Goal: Information Seeking & Learning: Learn about a topic

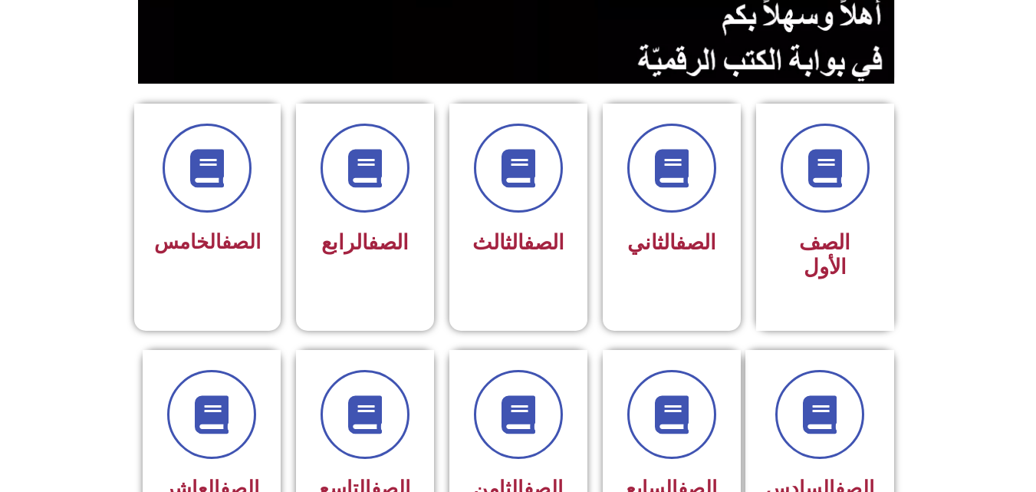
scroll to position [337, 0]
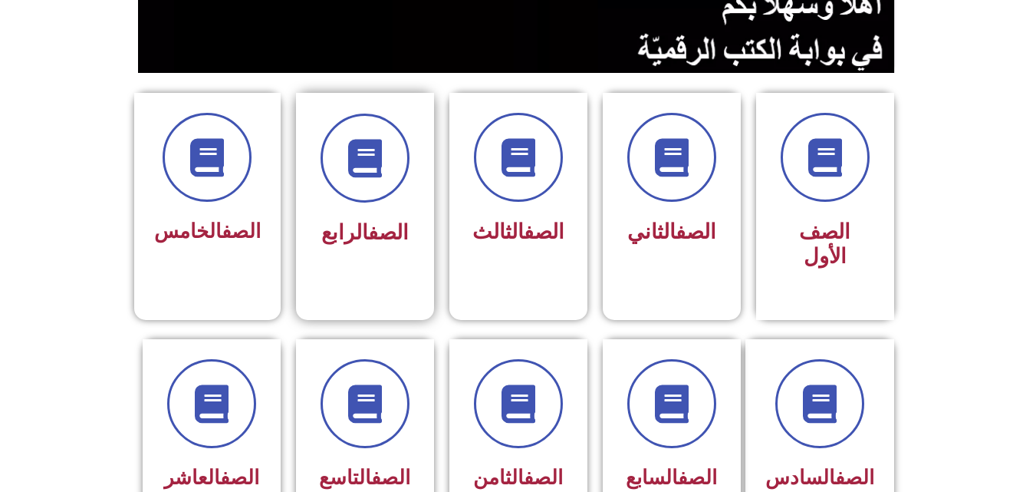
click at [382, 200] on div at bounding box center [365, 158] width 97 height 89
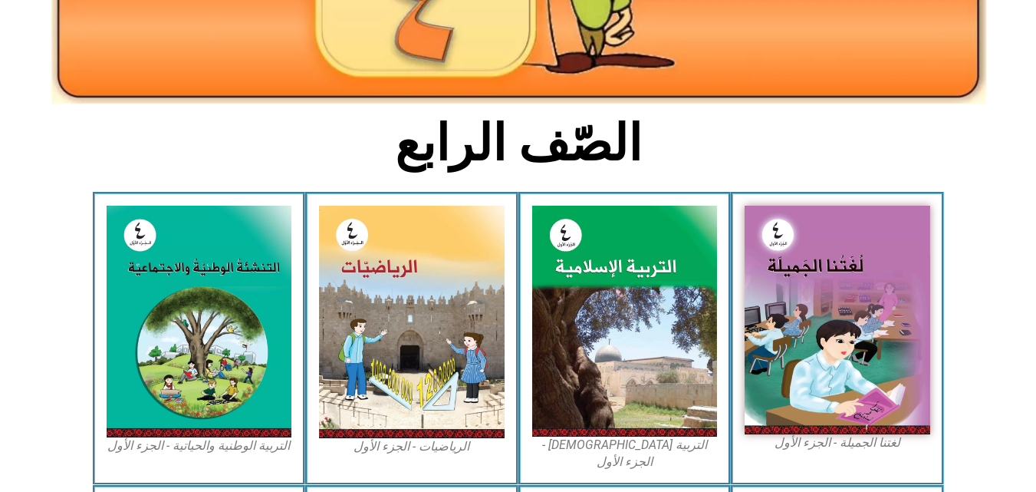
scroll to position [307, 0]
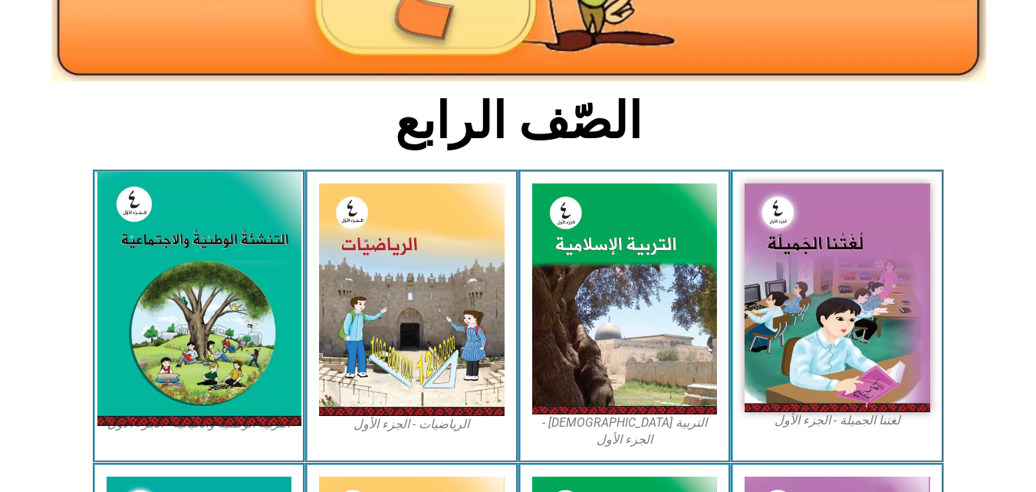
click at [220, 311] on img at bounding box center [199, 299] width 204 height 254
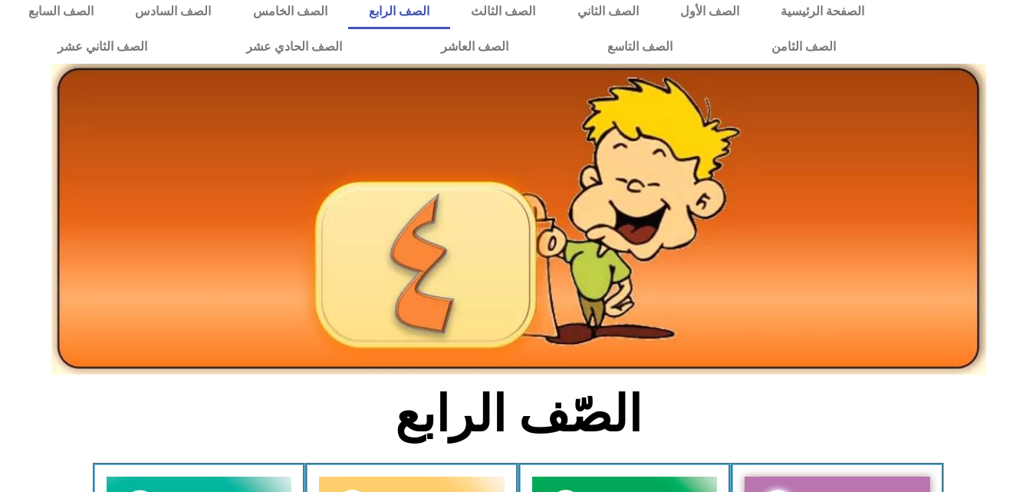
scroll to position [0, 0]
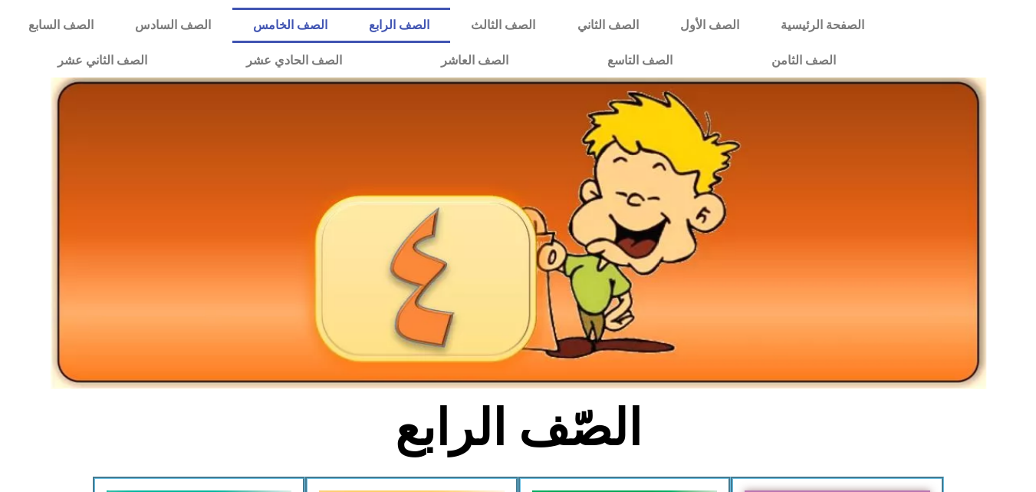
click at [348, 26] on link "الصف الخامس" at bounding box center [290, 25] width 116 height 35
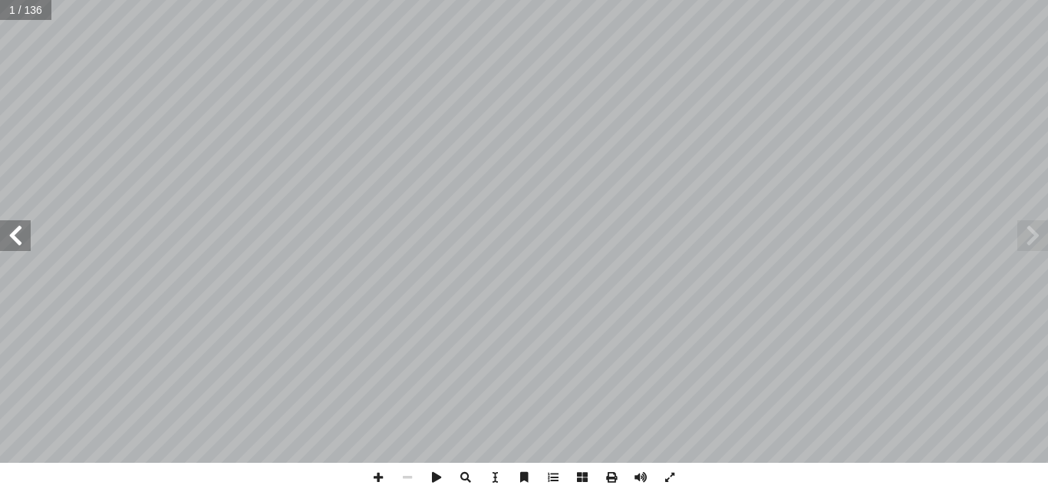
click at [14, 236] on span at bounding box center [15, 235] width 31 height 31
click at [19, 244] on span at bounding box center [15, 235] width 31 height 31
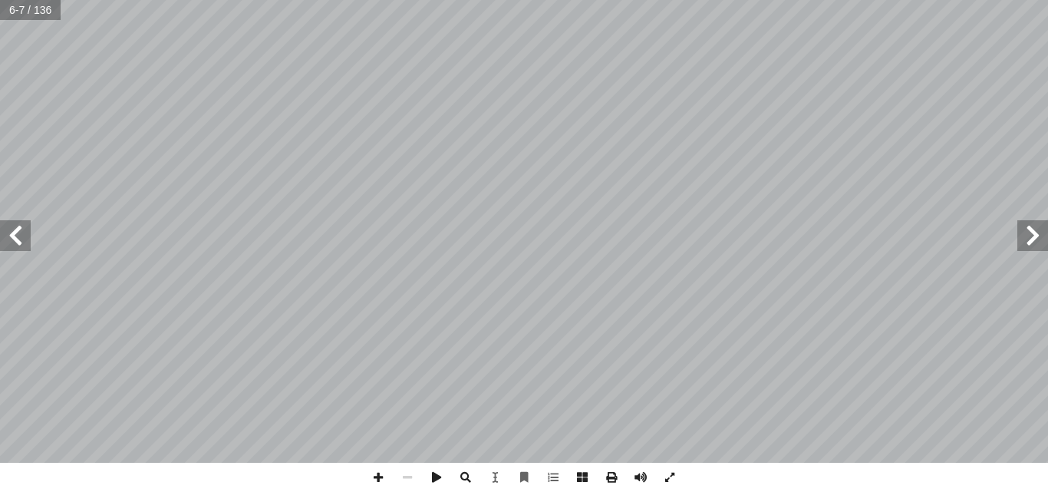
click at [19, 244] on span at bounding box center [15, 235] width 31 height 31
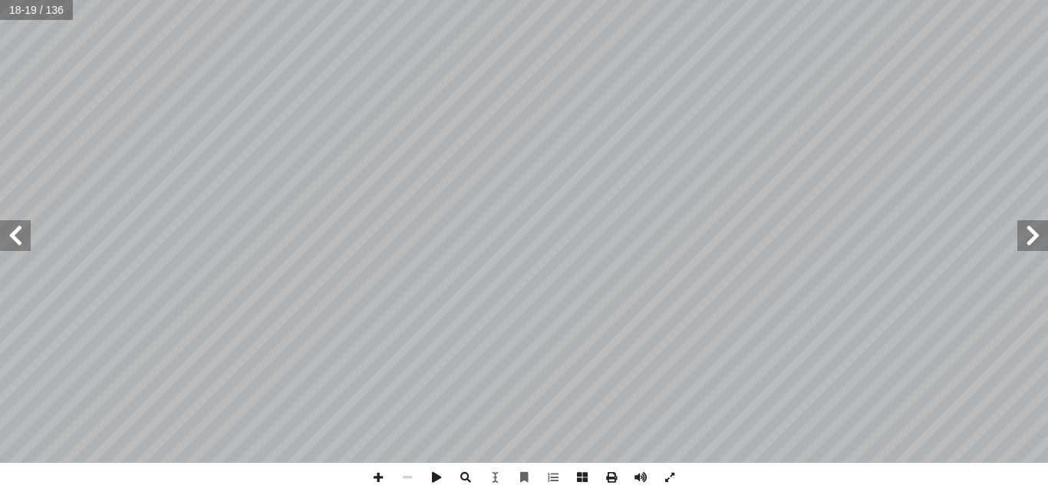
click at [19, 244] on span at bounding box center [15, 235] width 31 height 31
click at [376, 477] on span at bounding box center [378, 477] width 29 height 29
click at [410, 476] on span at bounding box center [407, 477] width 29 height 29
click at [16, 244] on span at bounding box center [15, 235] width 31 height 31
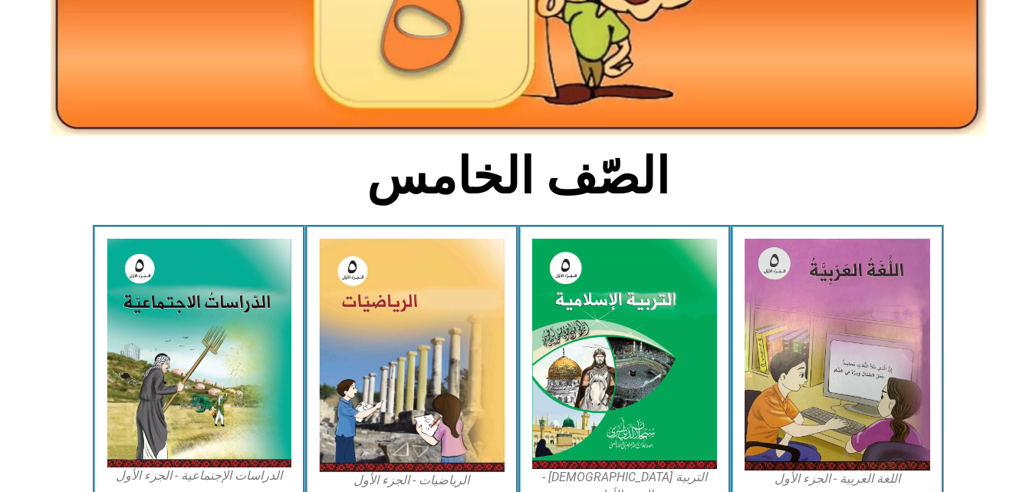
scroll to position [327, 0]
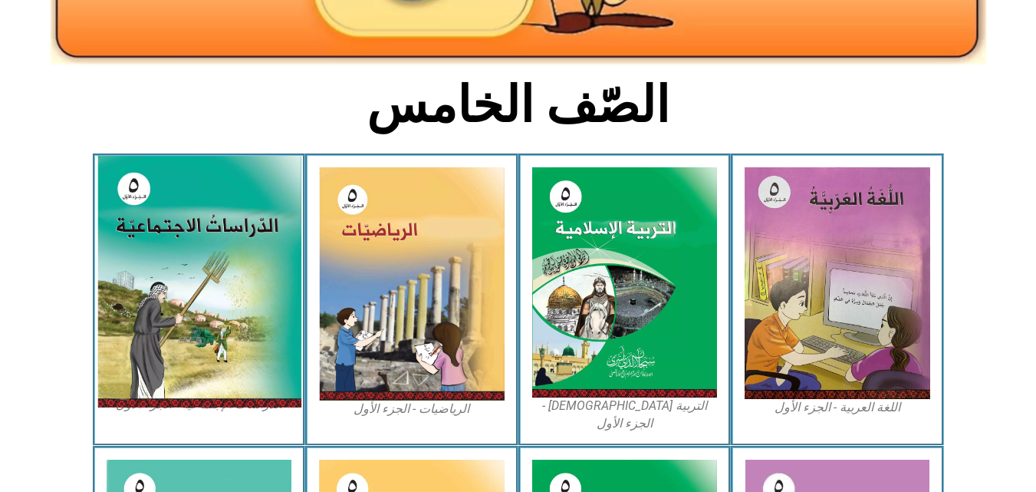
click at [193, 231] on img at bounding box center [199, 282] width 204 height 252
click at [140, 256] on img at bounding box center [199, 282] width 204 height 252
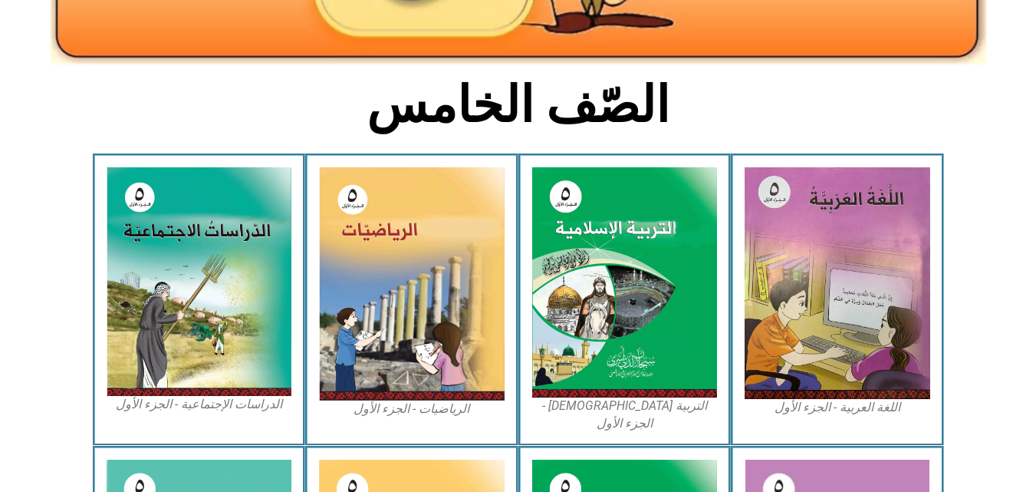
scroll to position [0, 0]
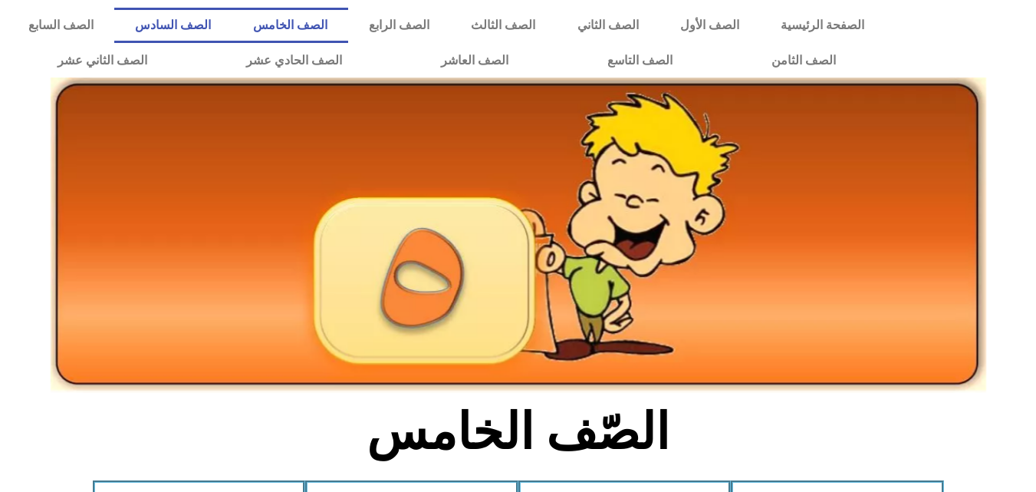
click at [232, 21] on link "الصف السادس" at bounding box center [172, 25] width 117 height 35
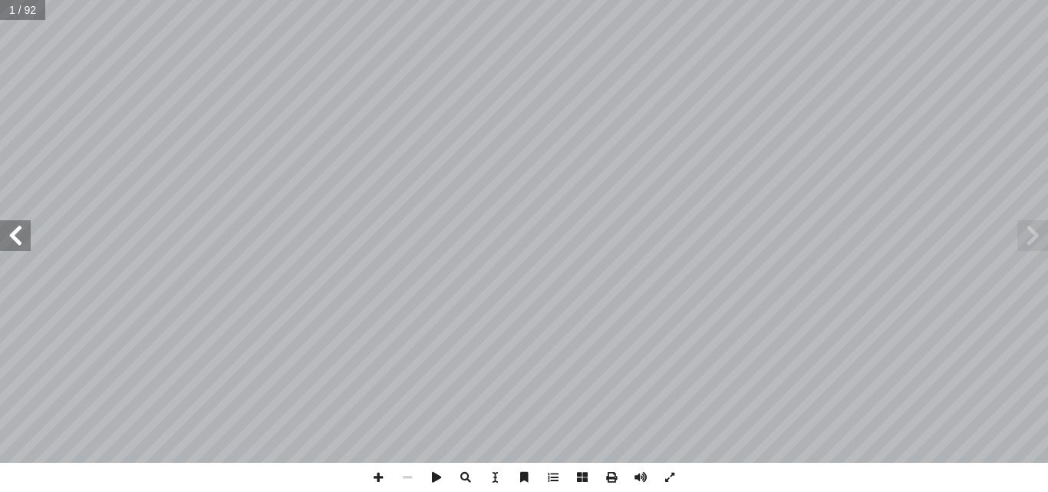
click at [22, 240] on span at bounding box center [15, 235] width 31 height 31
click at [374, 480] on span at bounding box center [378, 477] width 29 height 29
click at [406, 476] on span at bounding box center [407, 477] width 29 height 29
click at [382, 472] on span at bounding box center [378, 477] width 29 height 29
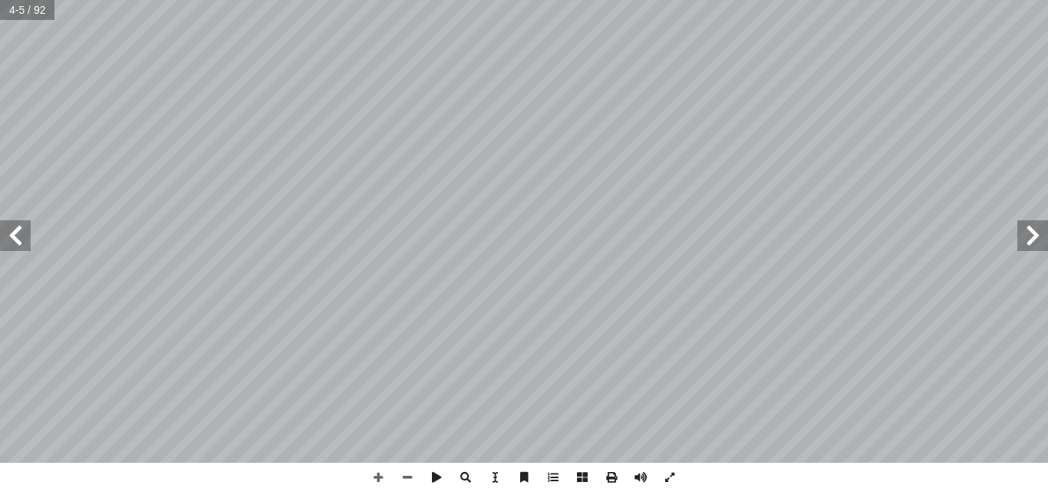
click at [22, 238] on span at bounding box center [15, 235] width 31 height 31
click at [402, 480] on span at bounding box center [407, 477] width 29 height 29
click at [14, 245] on span at bounding box center [15, 235] width 31 height 31
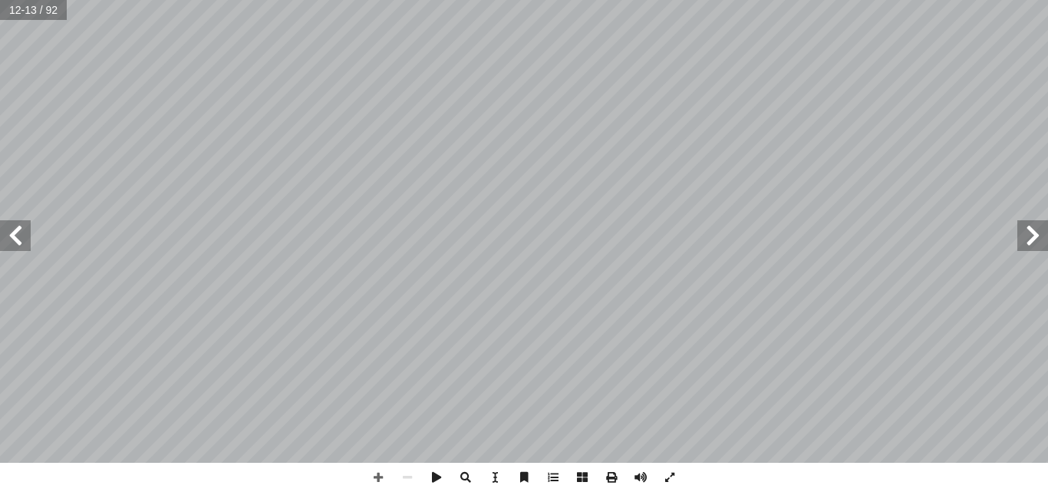
click at [14, 245] on span at bounding box center [15, 235] width 31 height 31
click at [17, 235] on span at bounding box center [15, 235] width 31 height 31
click at [1027, 239] on span at bounding box center [1032, 235] width 31 height 31
click at [22, 235] on span at bounding box center [15, 235] width 31 height 31
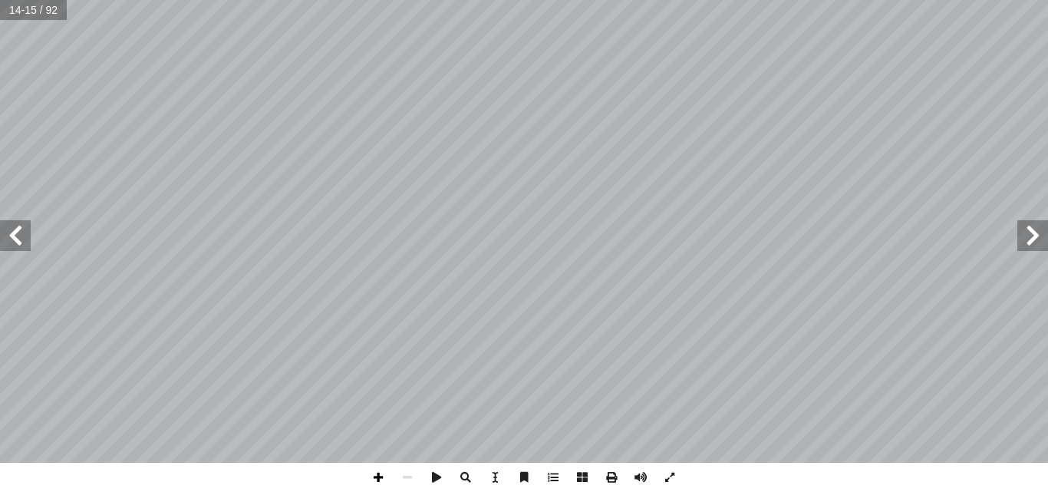
click at [374, 474] on span at bounding box center [378, 477] width 29 height 29
click at [1026, 238] on span at bounding box center [1032, 235] width 31 height 31
click at [440, 482] on span at bounding box center [436, 477] width 29 height 29
click at [408, 483] on span at bounding box center [407, 477] width 29 height 29
click at [1032, 235] on span at bounding box center [1032, 235] width 31 height 31
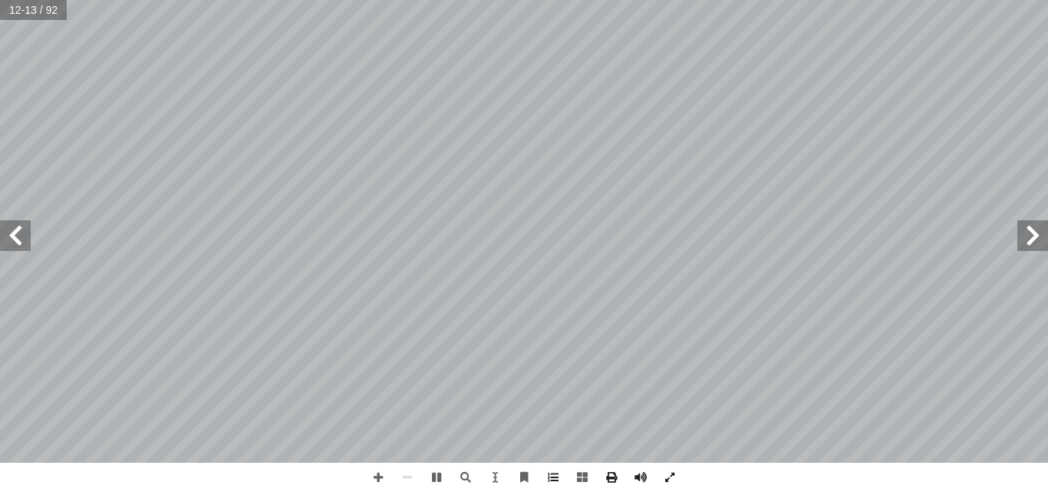
click at [1032, 235] on span at bounding box center [1032, 235] width 31 height 31
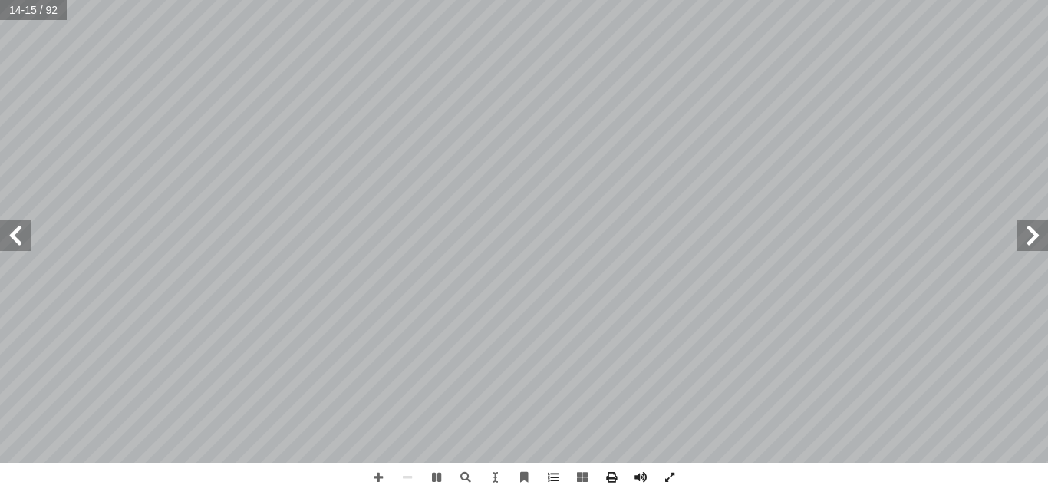
click at [1032, 235] on span at bounding box center [1032, 235] width 31 height 31
click at [18, 231] on span at bounding box center [15, 235] width 31 height 31
click at [1035, 242] on span at bounding box center [1032, 235] width 31 height 31
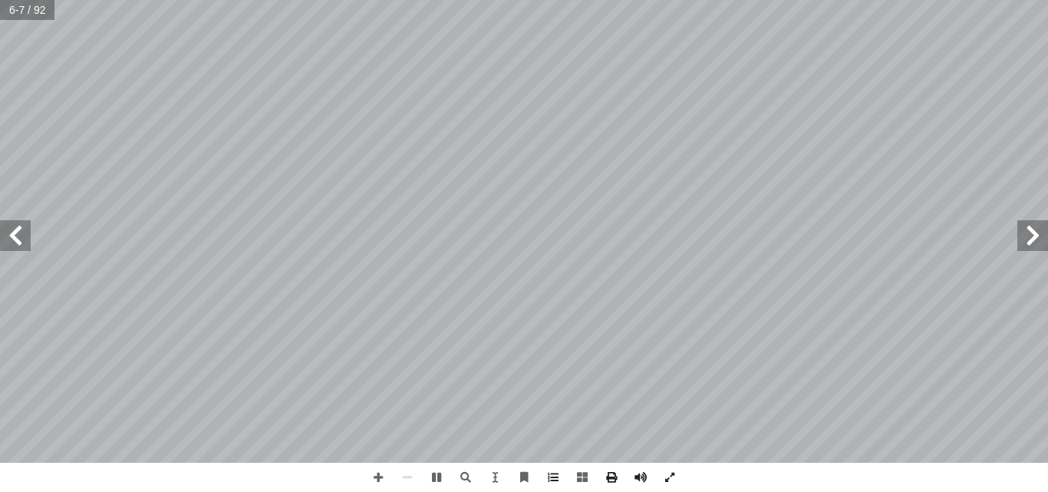
click at [1035, 242] on span at bounding box center [1032, 235] width 31 height 31
click at [378, 476] on span at bounding box center [378, 477] width 29 height 29
click at [1032, 239] on span at bounding box center [1032, 235] width 31 height 31
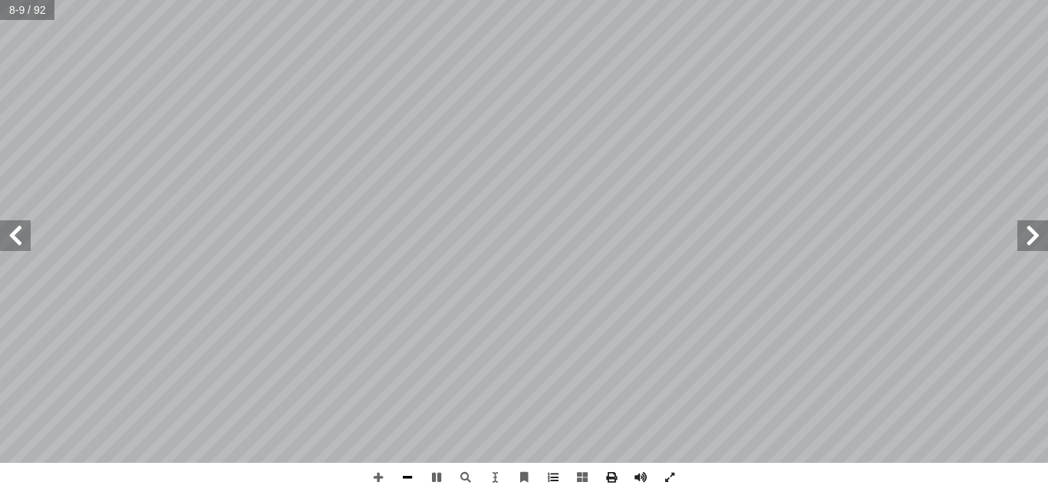
click at [403, 479] on span at bounding box center [407, 477] width 29 height 29
click at [1036, 224] on span at bounding box center [1032, 235] width 31 height 31
click at [1036, 232] on span at bounding box center [1032, 235] width 31 height 31
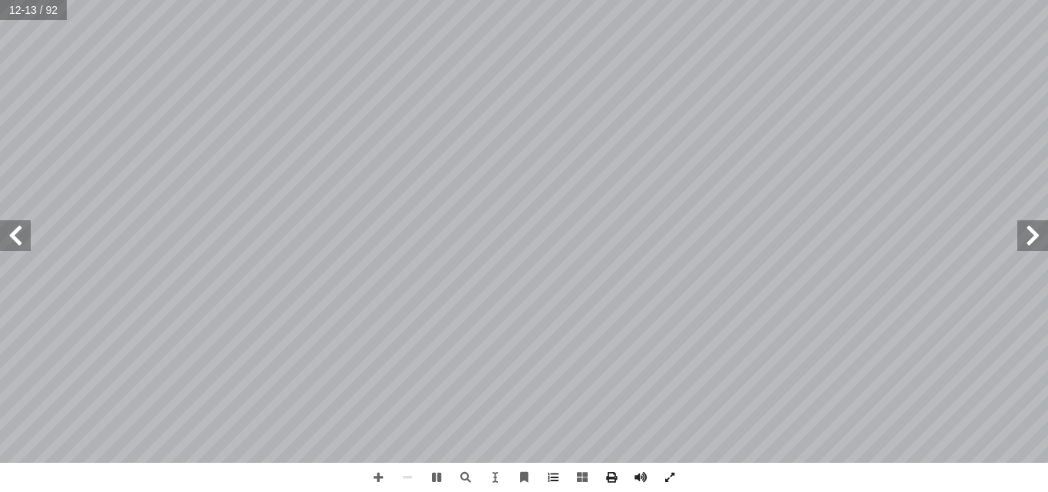
click at [1036, 232] on span at bounding box center [1032, 235] width 31 height 31
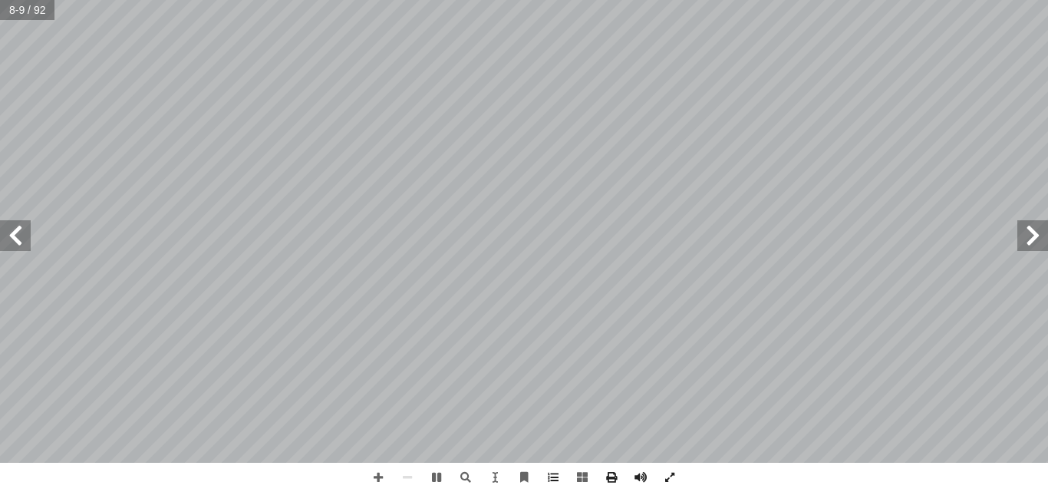
click at [1036, 232] on span at bounding box center [1032, 235] width 31 height 31
click at [379, 482] on span at bounding box center [378, 477] width 29 height 29
click at [1037, 238] on span at bounding box center [1032, 235] width 31 height 31
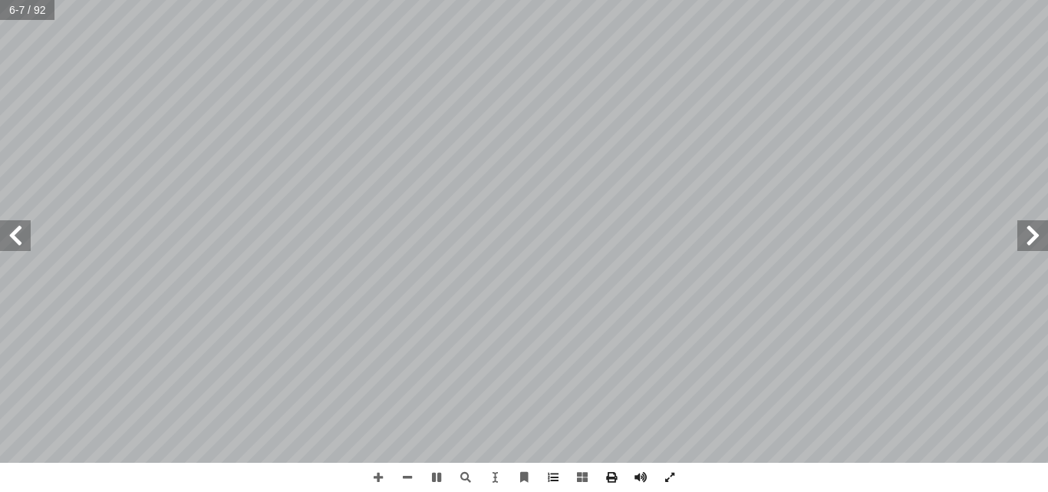
click at [1037, 238] on span at bounding box center [1032, 235] width 31 height 31
click at [1039, 243] on span at bounding box center [1032, 235] width 31 height 31
click at [12, 244] on span at bounding box center [15, 235] width 31 height 31
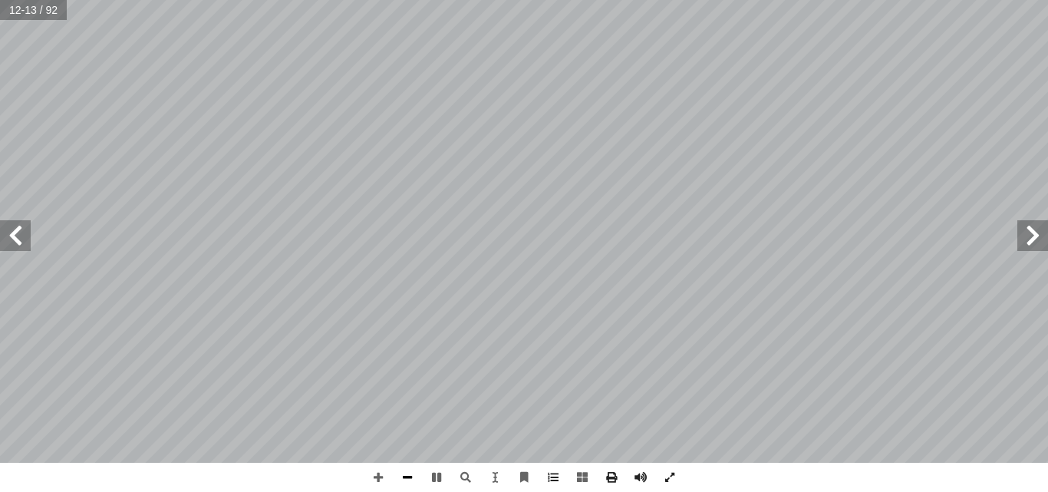
click at [413, 478] on span at bounding box center [407, 477] width 29 height 29
click at [1043, 232] on span at bounding box center [1032, 235] width 31 height 31
click at [1033, 235] on span at bounding box center [1032, 235] width 31 height 31
click at [1034, 230] on span at bounding box center [1032, 235] width 31 height 31
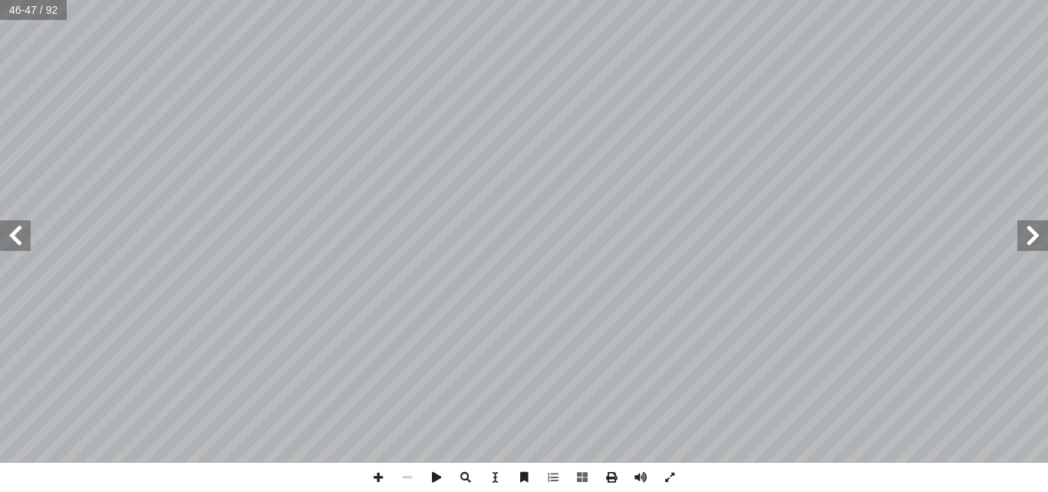
click at [1039, 242] on span at bounding box center [1032, 235] width 31 height 31
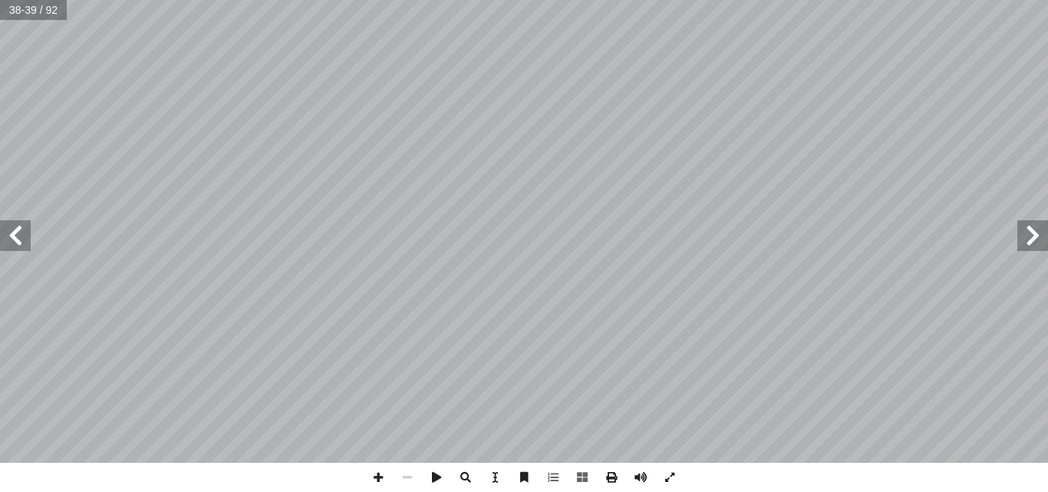
click at [1039, 242] on span at bounding box center [1032, 235] width 31 height 31
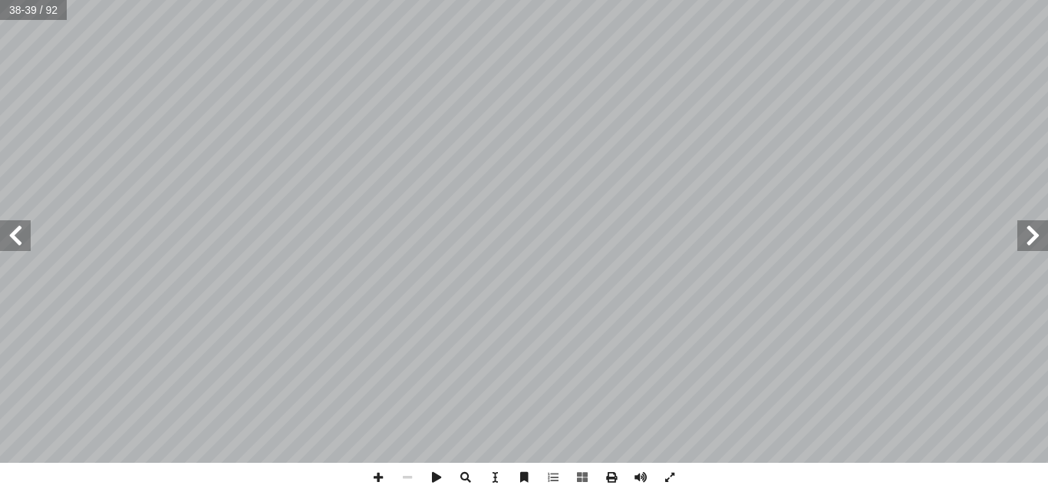
click at [1039, 242] on span at bounding box center [1032, 235] width 31 height 31
click at [21, 241] on span at bounding box center [15, 235] width 31 height 31
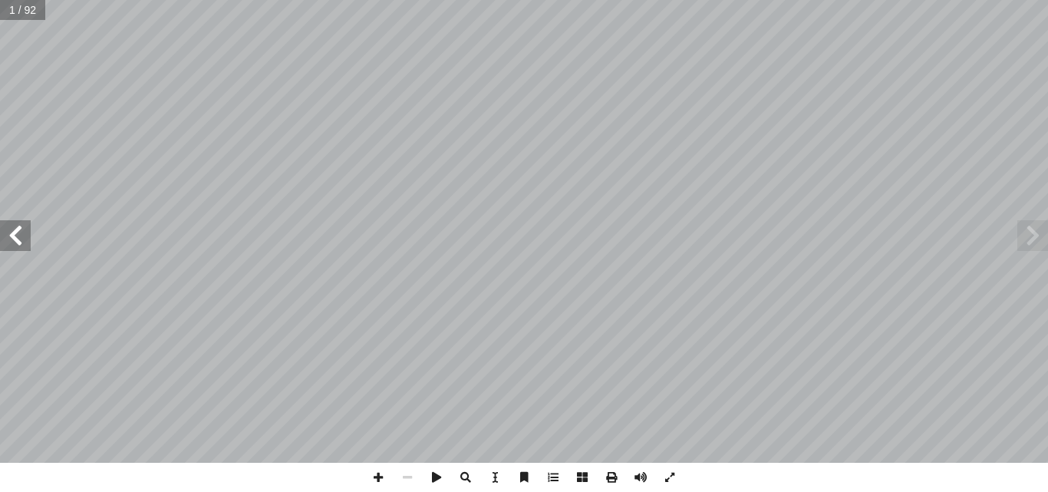
click at [21, 241] on span at bounding box center [15, 235] width 31 height 31
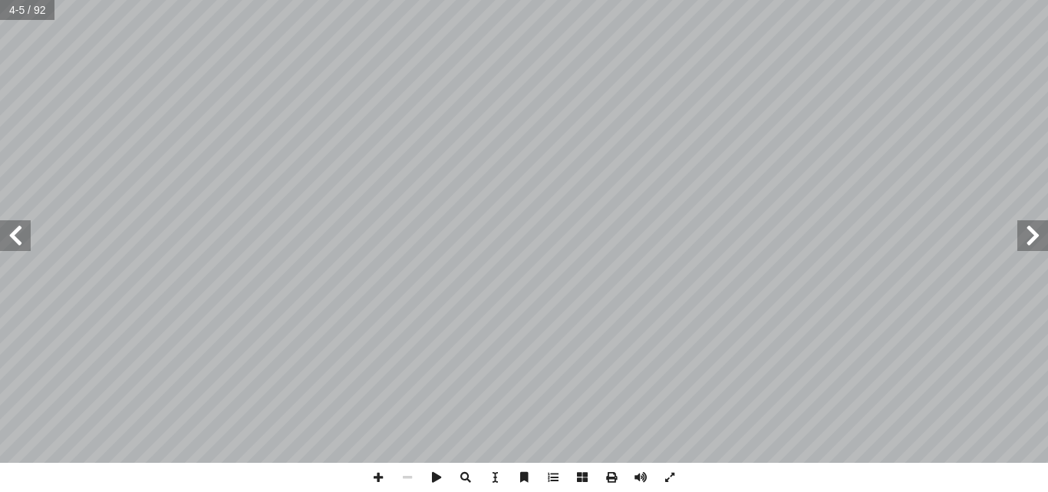
click at [21, 241] on span at bounding box center [15, 235] width 31 height 31
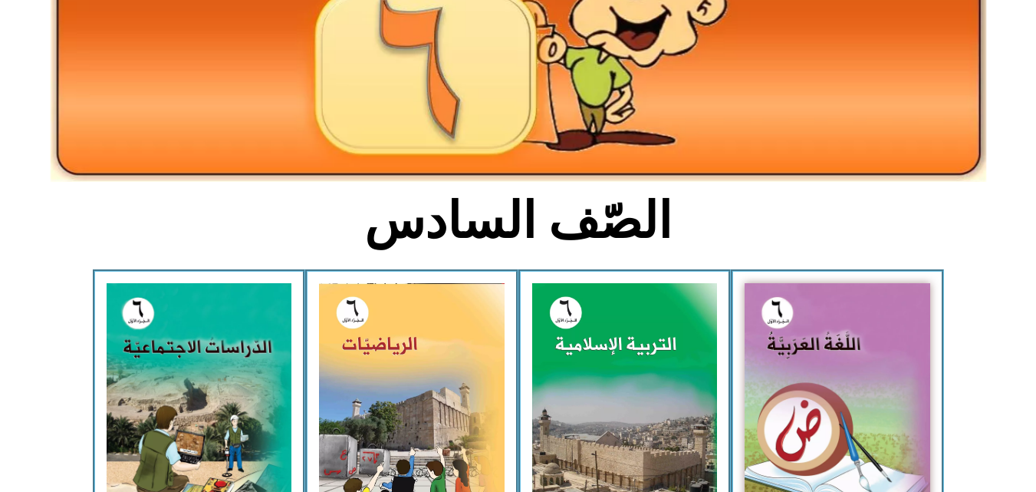
scroll to position [215, 0]
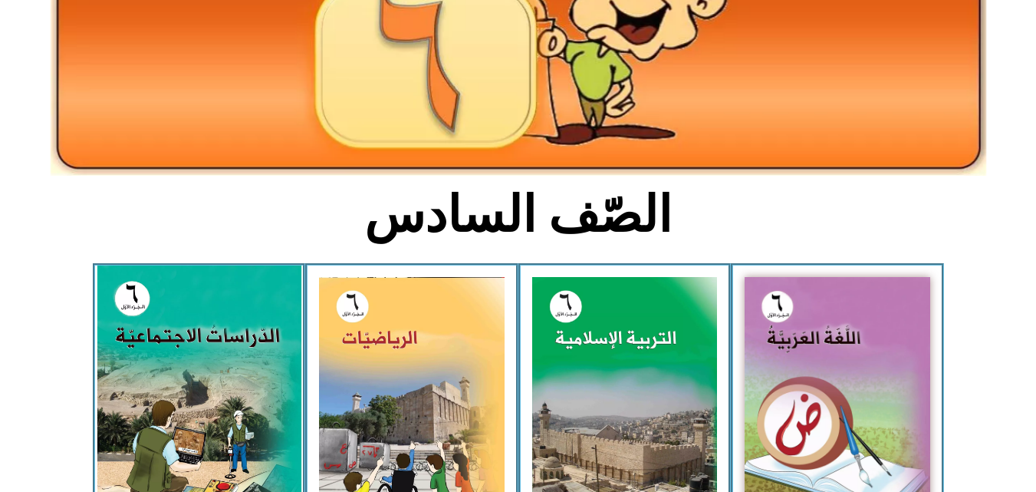
click at [157, 363] on img at bounding box center [199, 392] width 204 height 255
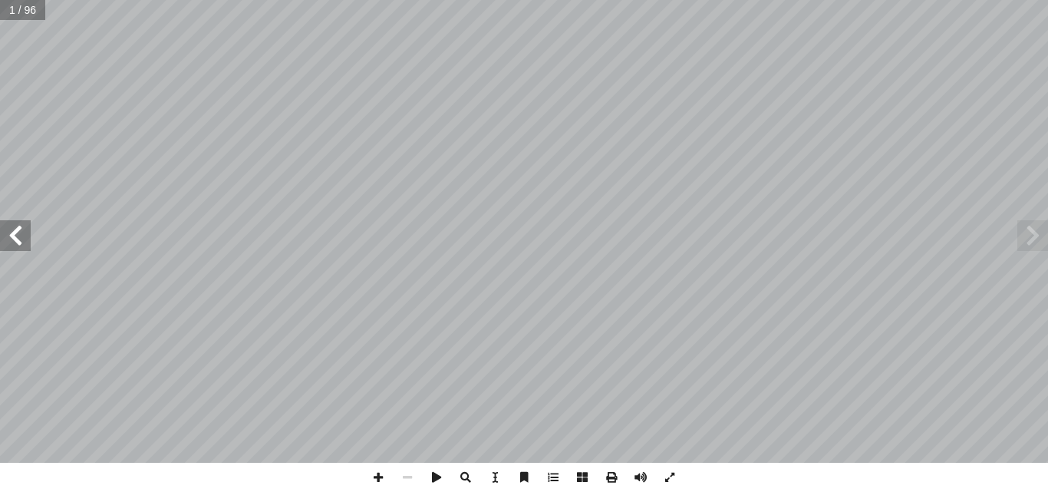
click at [15, 238] on span at bounding box center [15, 235] width 31 height 31
click at [21, 235] on span at bounding box center [15, 235] width 31 height 31
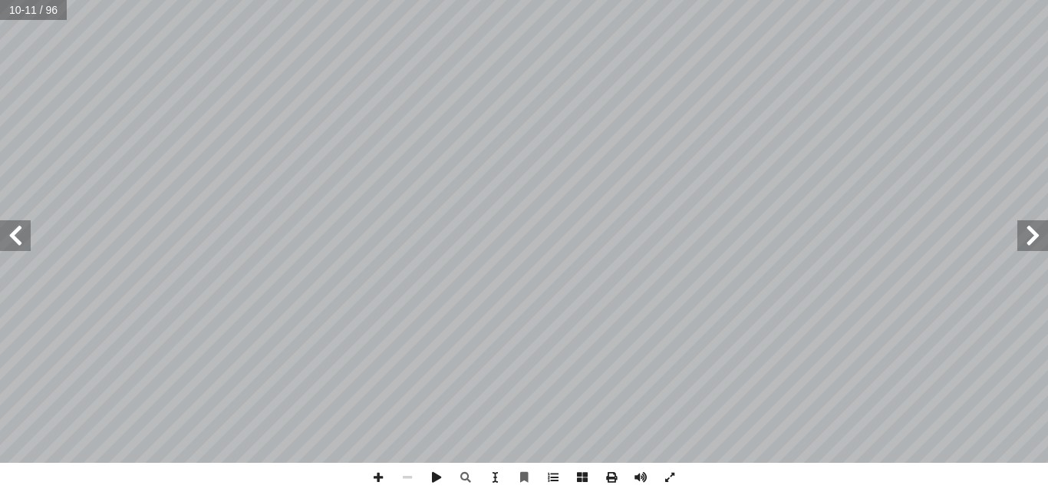
click at [21, 235] on span at bounding box center [15, 235] width 31 height 31
click at [1040, 238] on span at bounding box center [1032, 235] width 31 height 31
click at [12, 240] on span at bounding box center [15, 235] width 31 height 31
click at [21, 243] on span at bounding box center [15, 235] width 31 height 31
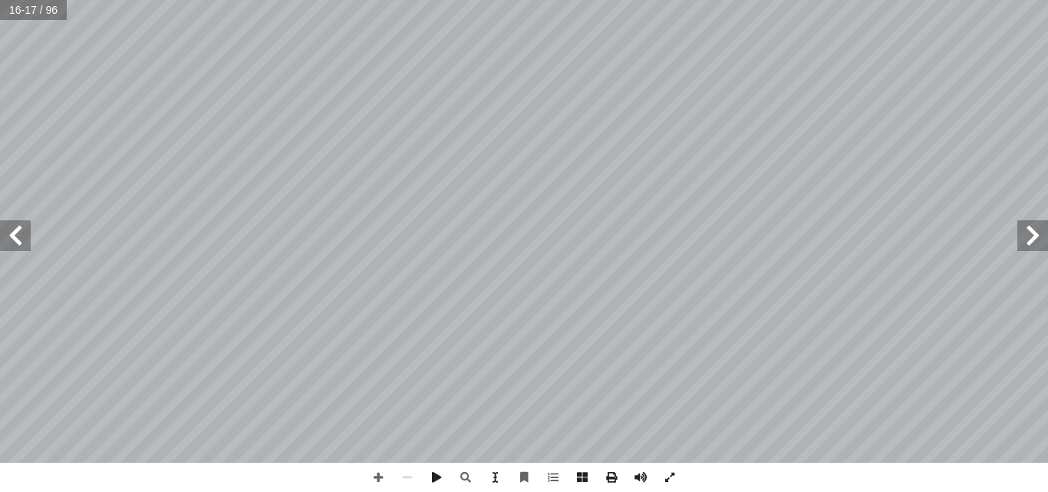
click at [1040, 230] on span at bounding box center [1032, 235] width 31 height 31
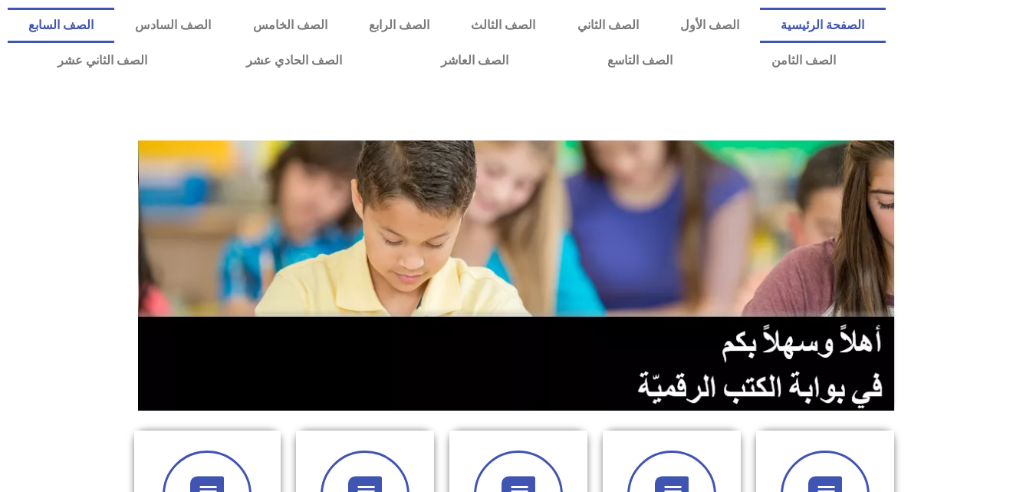
click at [114, 21] on link "الصف السابع" at bounding box center [61, 25] width 107 height 35
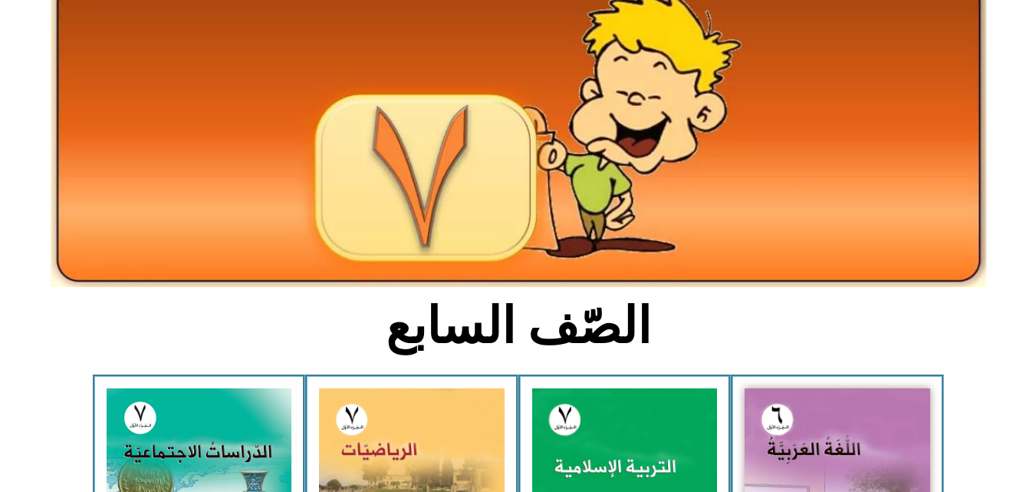
scroll to position [140, 0]
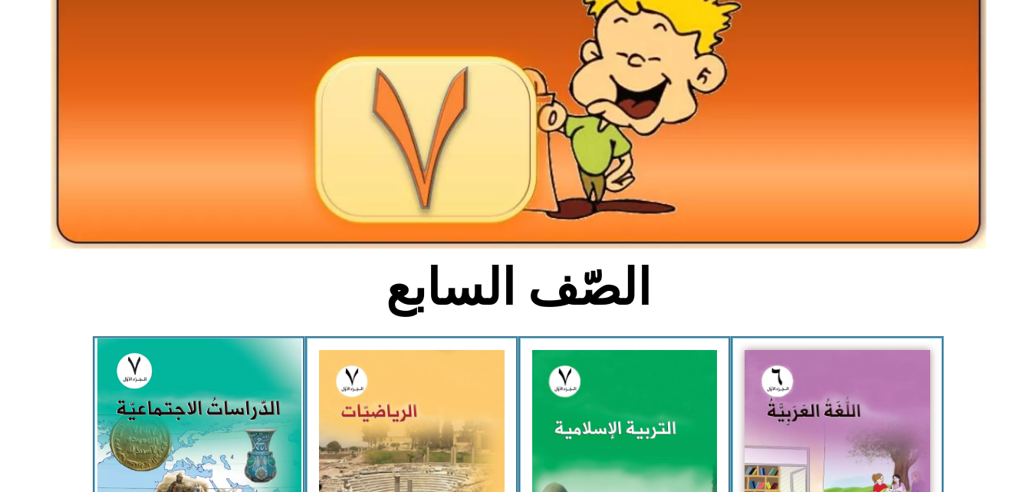
click at [261, 377] on img at bounding box center [199, 465] width 204 height 254
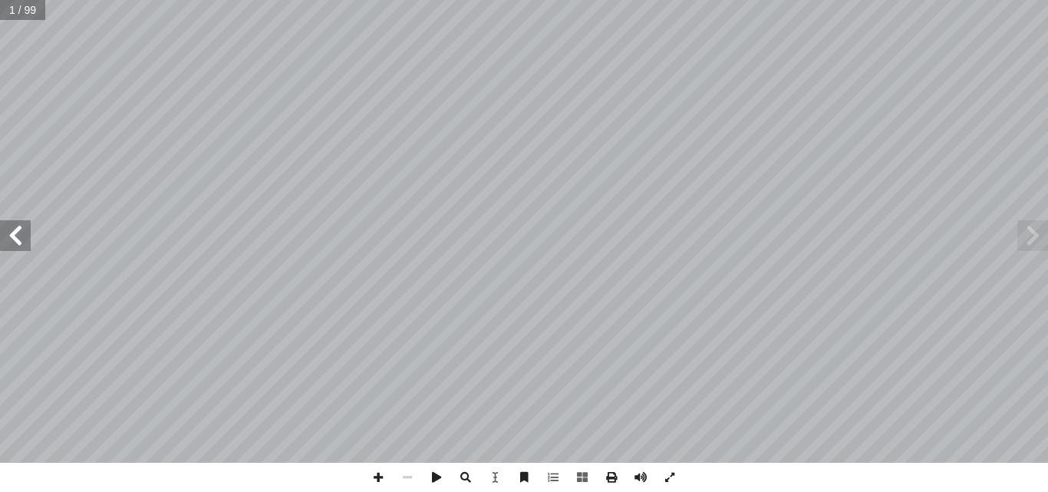
click at [25, 229] on span at bounding box center [15, 235] width 31 height 31
click at [1037, 242] on span at bounding box center [1032, 235] width 31 height 31
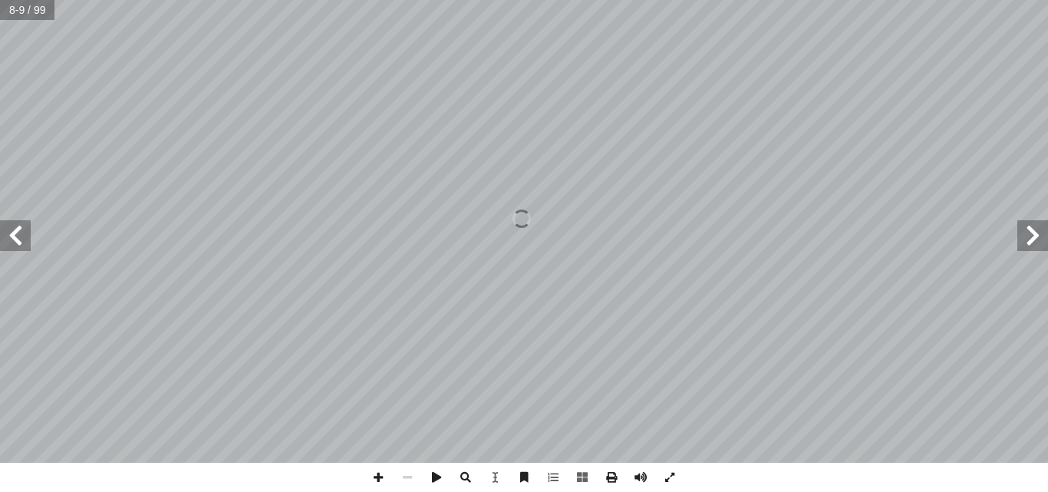
click at [1037, 242] on span at bounding box center [1032, 235] width 31 height 31
click at [383, 485] on span at bounding box center [378, 477] width 29 height 29
click at [21, 238] on span at bounding box center [15, 235] width 31 height 31
click at [1039, 242] on span at bounding box center [1032, 235] width 31 height 31
click at [10, 239] on span at bounding box center [15, 235] width 31 height 31
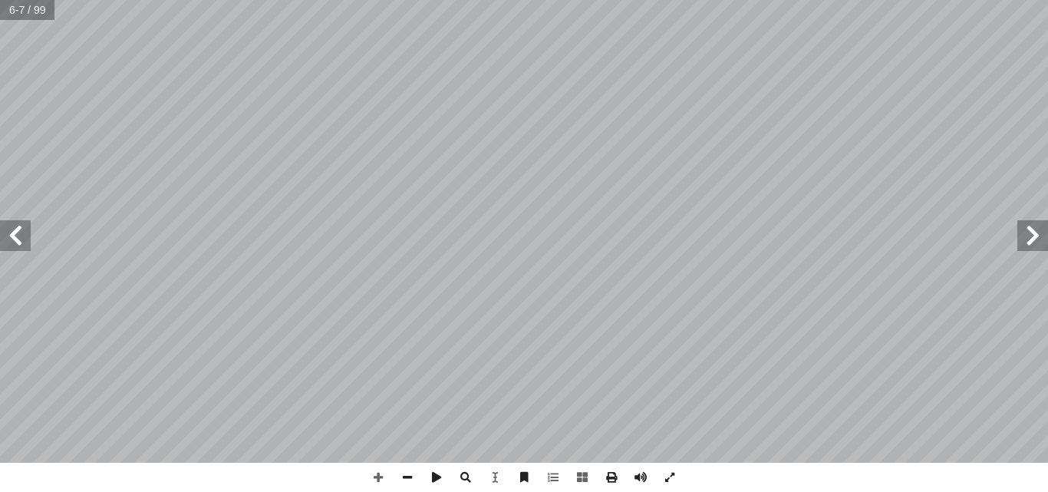
click at [10, 239] on span at bounding box center [15, 235] width 31 height 31
click at [405, 478] on span at bounding box center [407, 477] width 29 height 29
click at [1040, 237] on span at bounding box center [1032, 235] width 31 height 31
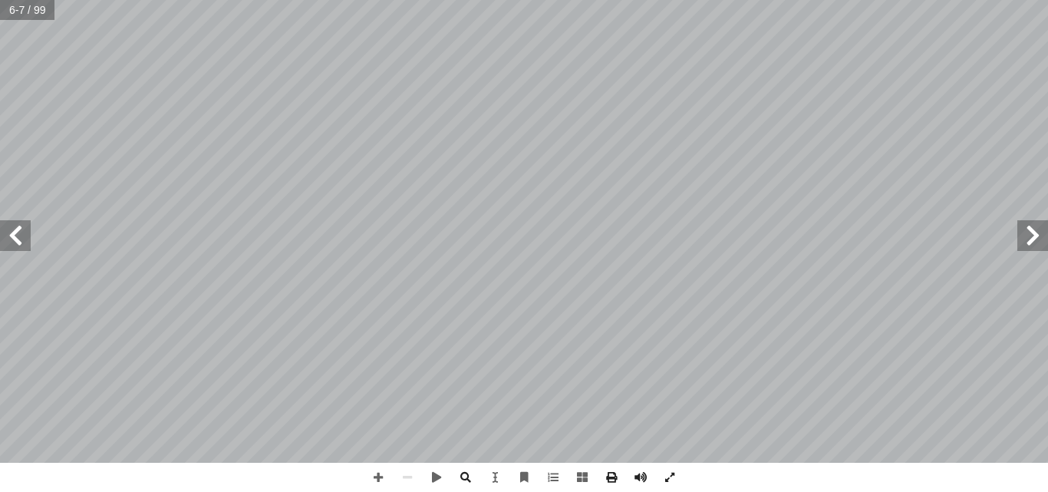
click at [1040, 237] on span at bounding box center [1032, 235] width 31 height 31
click at [13, 232] on span at bounding box center [15, 235] width 31 height 31
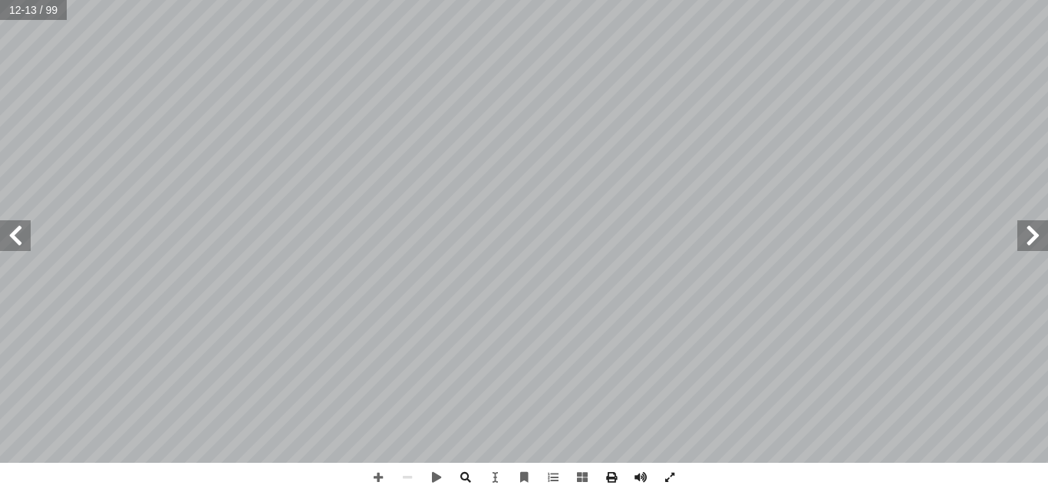
click at [13, 232] on span at bounding box center [15, 235] width 31 height 31
click at [1031, 234] on span at bounding box center [1032, 235] width 31 height 31
click at [377, 479] on span at bounding box center [378, 477] width 29 height 29
click at [1029, 237] on span at bounding box center [1032, 235] width 31 height 31
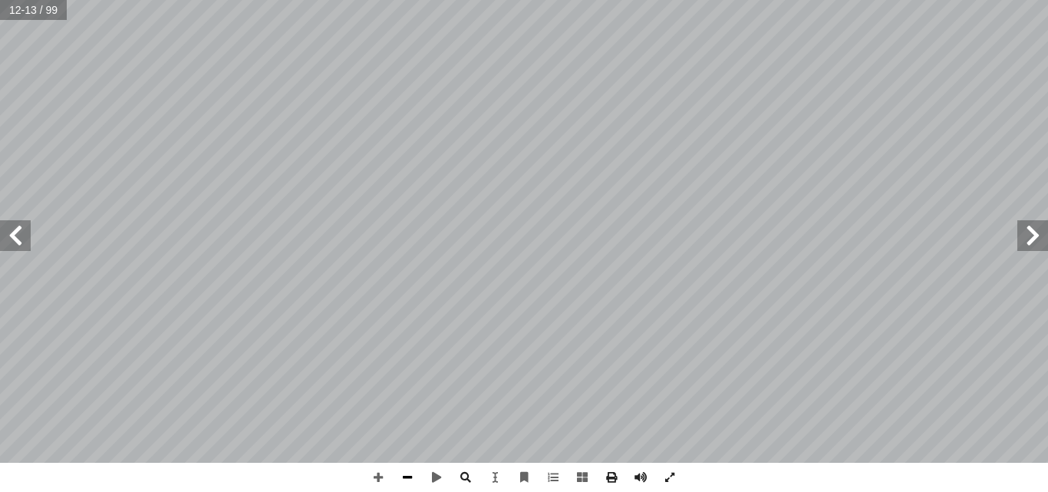
click at [404, 476] on span at bounding box center [407, 477] width 29 height 29
